Goal: Find specific page/section: Find specific page/section

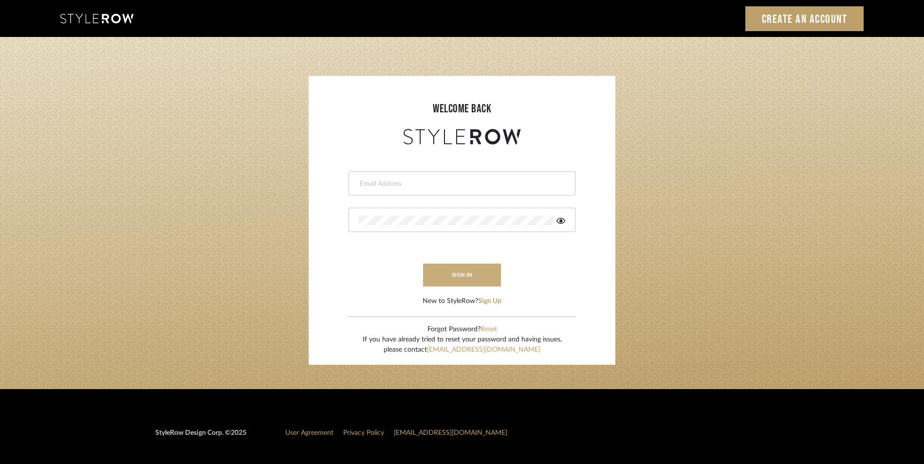
type input "katie@flairinteriorsllc.com"
click at [460, 277] on button "sign in" at bounding box center [462, 275] width 78 height 23
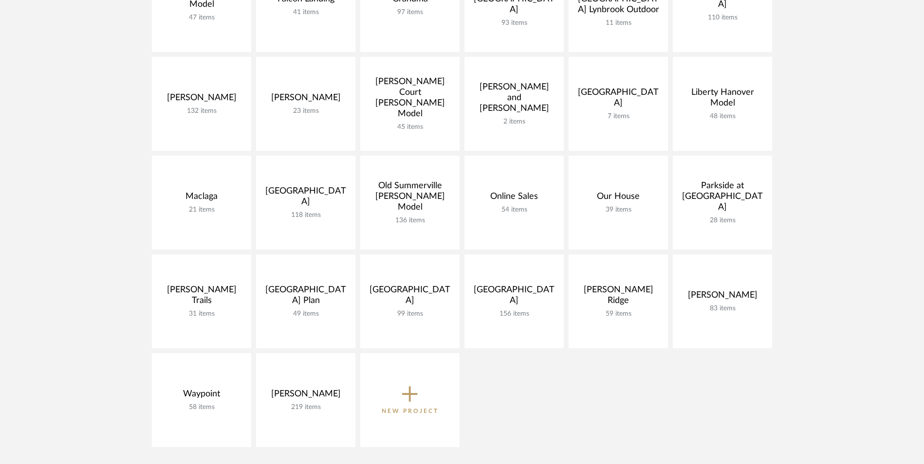
scroll to position [487, 0]
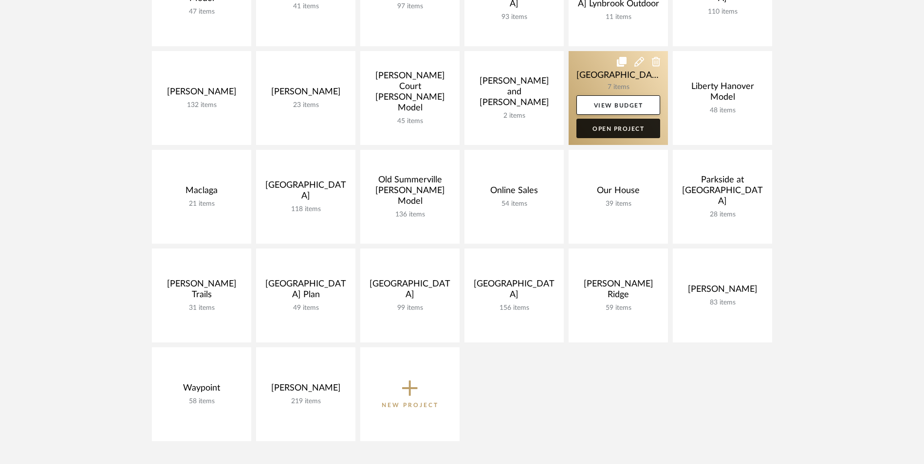
click at [627, 125] on link "Open Project" at bounding box center [618, 128] width 84 height 19
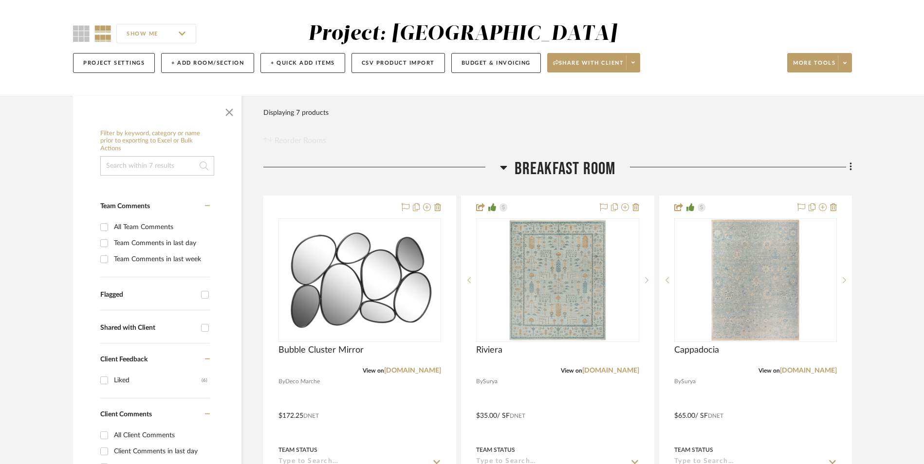
scroll to position [195, 0]
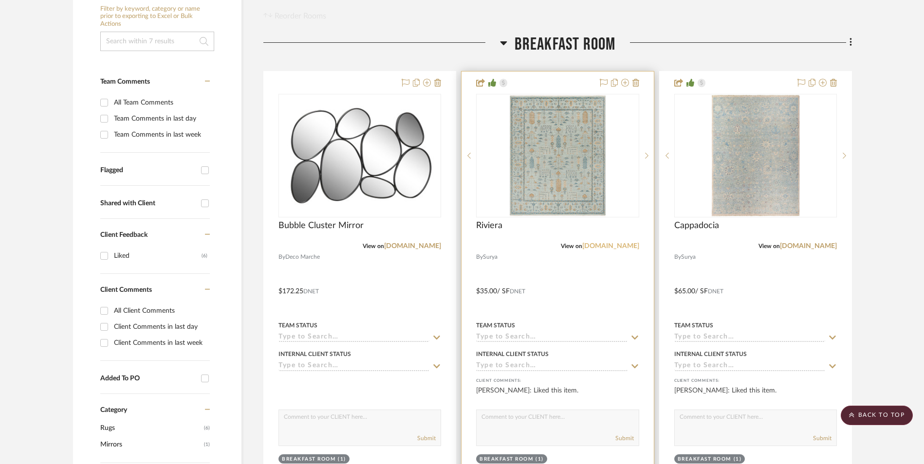
click at [623, 245] on link "[DOMAIN_NAME]" at bounding box center [610, 246] width 57 height 7
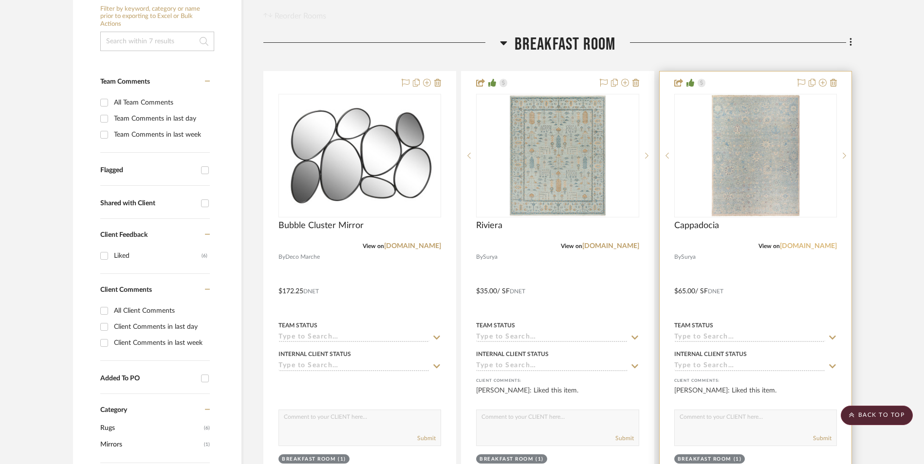
click at [814, 247] on link "[DOMAIN_NAME]" at bounding box center [808, 246] width 57 height 7
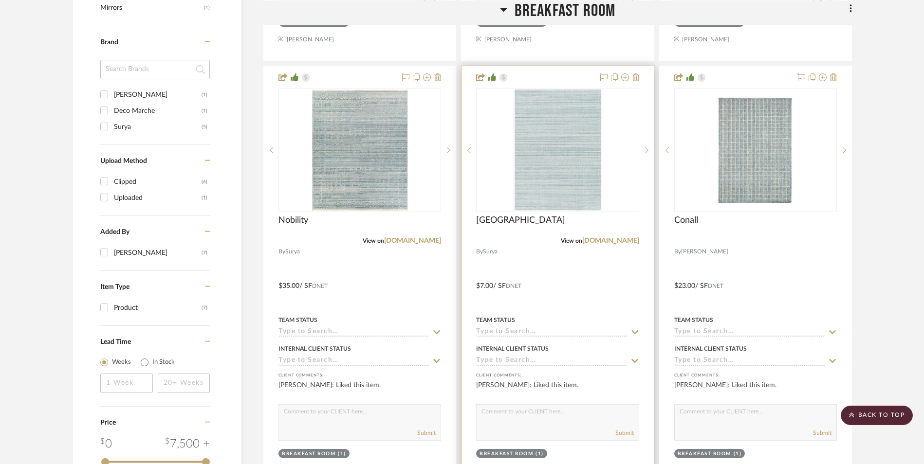
scroll to position [633, 0]
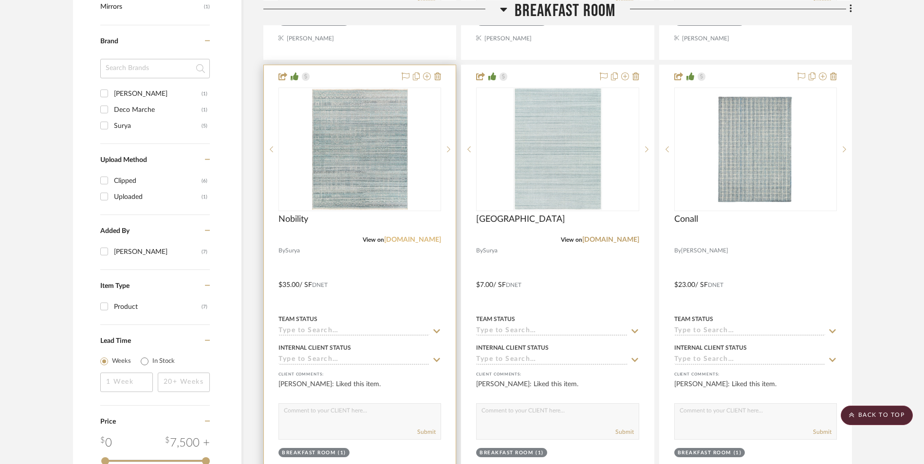
click at [431, 239] on link "[DOMAIN_NAME]" at bounding box center [412, 240] width 57 height 7
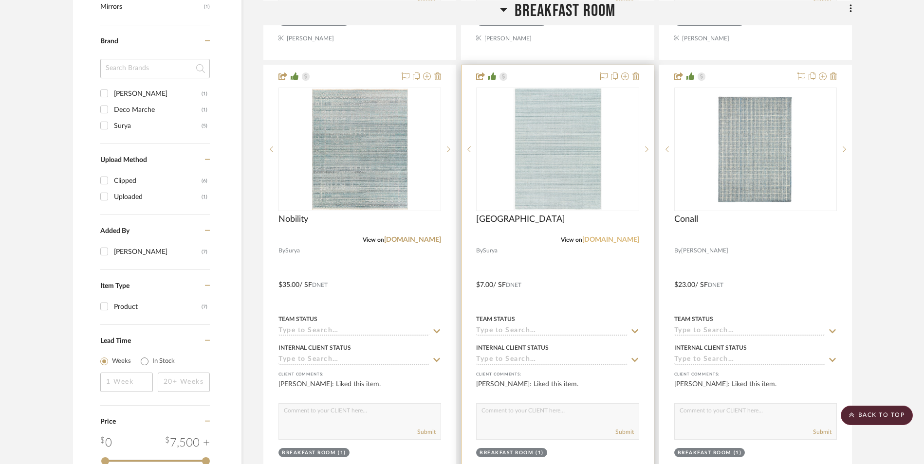
click at [618, 239] on link "[DOMAIN_NAME]" at bounding box center [610, 240] width 57 height 7
click at [620, 243] on link "[DOMAIN_NAME]" at bounding box center [610, 240] width 57 height 7
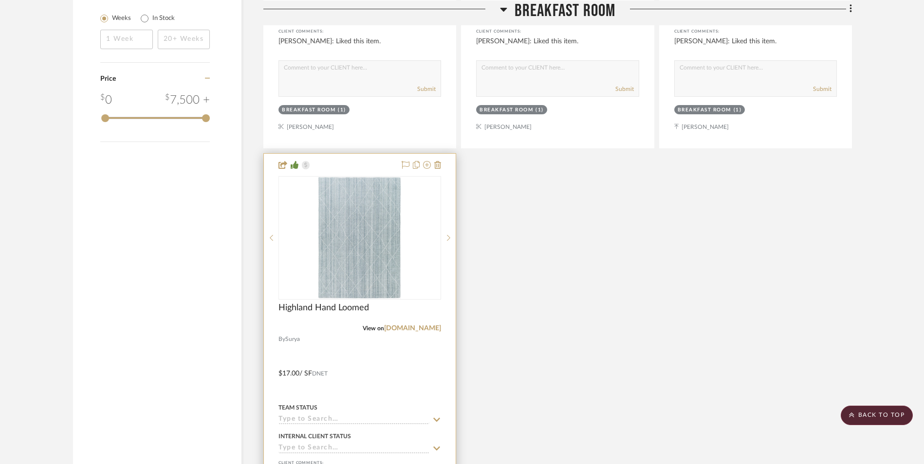
scroll to position [1022, 0]
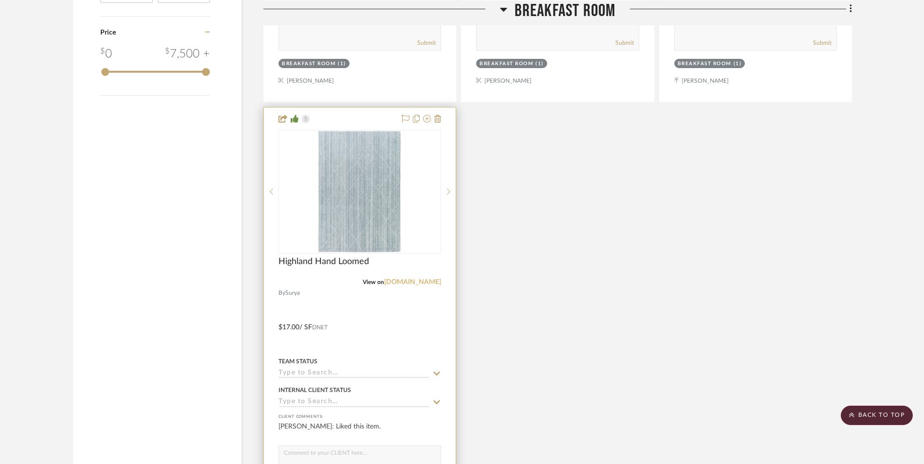
click at [430, 284] on link "[DOMAIN_NAME]" at bounding box center [412, 282] width 57 height 7
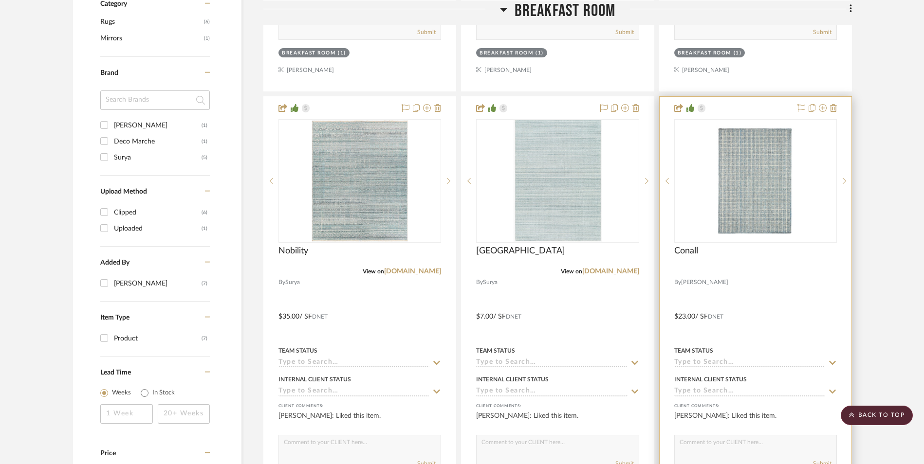
scroll to position [584, 0]
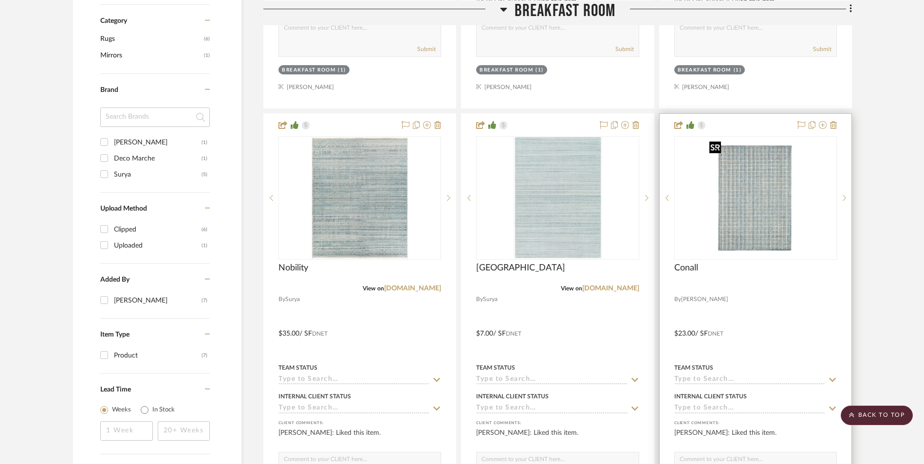
click at [758, 201] on img "0" at bounding box center [755, 198] width 100 height 122
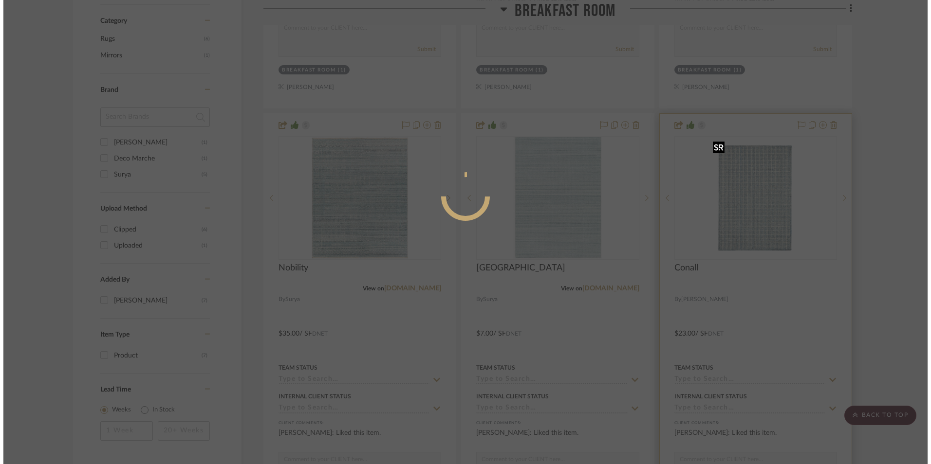
scroll to position [0, 0]
